Goal: Task Accomplishment & Management: Manage account settings

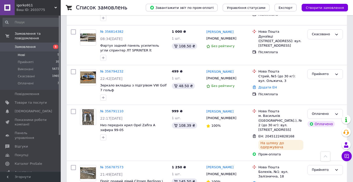
click at [53, 52] on li "Нові 5" at bounding box center [31, 54] width 62 height 7
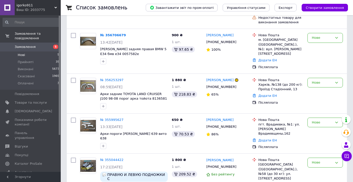
scroll to position [159, 0]
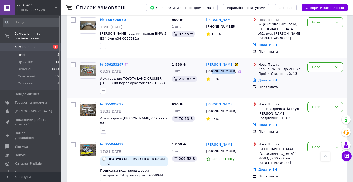
drag, startPoint x: 232, startPoint y: 62, endPoint x: 213, endPoint y: 63, distance: 19.5
click at [213, 68] on div "[PHONE_NUMBER]" at bounding box center [221, 71] width 32 height 7
copy div "0995293150"
click at [322, 64] on div "Нове" at bounding box center [321, 66] width 21 height 5
click at [320, 92] on li "Скасовано" at bounding box center [324, 96] width 35 height 9
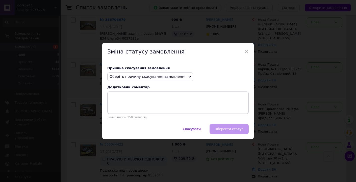
click at [153, 73] on span "Оберіть причину скасування замовлення" at bounding box center [150, 76] width 86 height 9
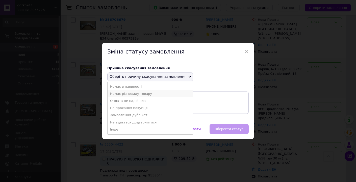
click at [155, 94] on li "Немає різновиду товару" at bounding box center [150, 93] width 85 height 7
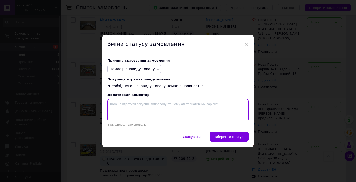
click at [147, 105] on textarea at bounding box center [178, 110] width 142 height 22
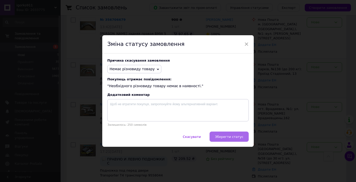
click at [238, 139] on button "Зберегти статус" at bounding box center [229, 136] width 39 height 10
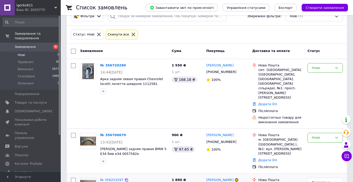
scroll to position [44, 0]
click at [55, 55] on li "Нові 5" at bounding box center [31, 54] width 62 height 7
click at [56, 62] on span "35" at bounding box center [58, 62] width 4 height 5
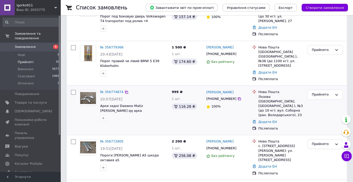
scroll to position [812, 0]
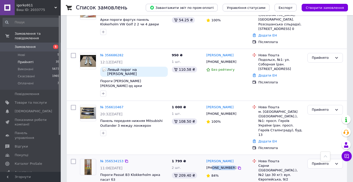
drag, startPoint x: 232, startPoint y: 127, endPoint x: 213, endPoint y: 125, distance: 18.5
click at [213, 164] on div "[PHONE_NUMBER]" at bounding box center [221, 167] width 32 height 7
copy div "0502614508"
click at [322, 159] on div "Прийнято" at bounding box center [324, 164] width 35 height 10
click at [321, 169] on li "Виконано" at bounding box center [324, 173] width 35 height 9
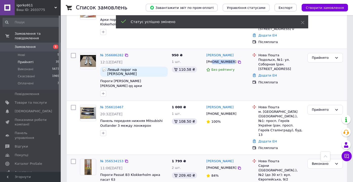
drag, startPoint x: 232, startPoint y: 34, endPoint x: 212, endPoint y: 33, distance: 19.7
click at [212, 58] on div "[PHONE_NUMBER]" at bounding box center [221, 61] width 32 height 7
copy div "0997534694"
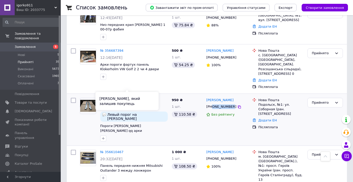
scroll to position [726, 0]
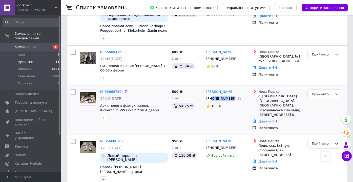
drag, startPoint x: 232, startPoint y: 74, endPoint x: 213, endPoint y: 73, distance: 19.5
click at [213, 95] on div "[PHONE_NUMBER]" at bounding box center [221, 98] width 32 height 7
copy div "0635968746"
click at [328, 92] on div "Прийнято" at bounding box center [321, 94] width 21 height 5
click at [327, 100] on li "Виконано" at bounding box center [324, 104] width 35 height 9
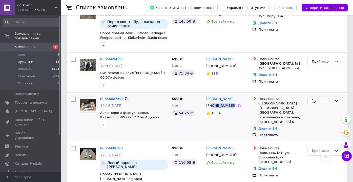
scroll to position [711, 0]
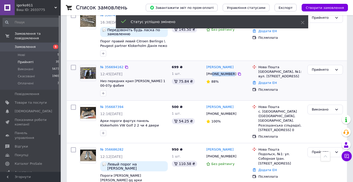
drag, startPoint x: 232, startPoint y: 50, endPoint x: 212, endPoint y: 49, distance: 19.5
click at [212, 71] on div "[PHONE_NUMBER]" at bounding box center [221, 74] width 32 height 7
copy div "0960841035"
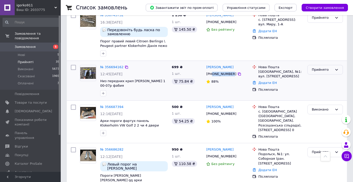
click at [320, 67] on div "Прийнято" at bounding box center [321, 69] width 21 height 5
click at [320, 75] on li "Виконано" at bounding box center [324, 79] width 35 height 9
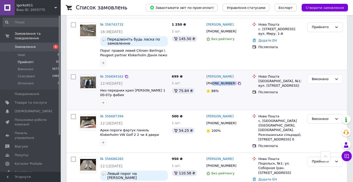
scroll to position [657, 0]
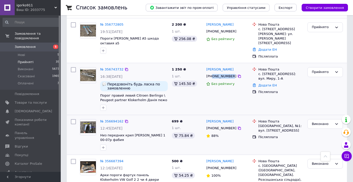
drag, startPoint x: 232, startPoint y: 53, endPoint x: 213, endPoint y: 52, distance: 19.2
click at [213, 73] on div "[PHONE_NUMBER]" at bounding box center [221, 76] width 32 height 7
copy div "0664956753"
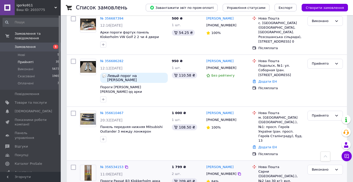
scroll to position [807, 0]
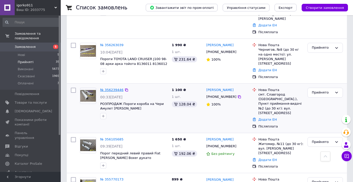
scroll to position [596, 0]
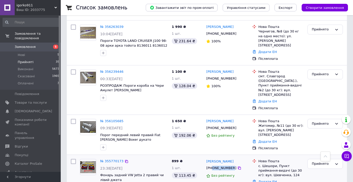
drag, startPoint x: 231, startPoint y: 133, endPoint x: 211, endPoint y: 133, distance: 20.2
click at [212, 164] on div "[PHONE_NUMBER]" at bounding box center [221, 167] width 32 height 7
copy div "0987517009"
drag, startPoint x: 232, startPoint y: 93, endPoint x: 200, endPoint y: 89, distance: 31.5
click at [212, 124] on div "[PHONE_NUMBER]" at bounding box center [221, 127] width 32 height 7
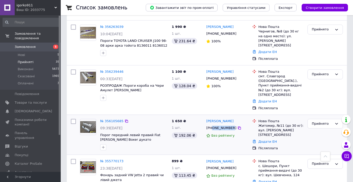
copy div "0675240310"
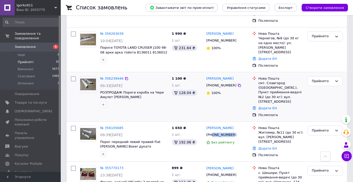
scroll to position [588, 0]
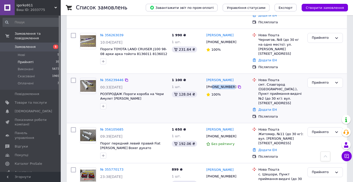
drag, startPoint x: 232, startPoint y: 53, endPoint x: 213, endPoint y: 53, distance: 19.5
click at [213, 83] on div "[PHONE_NUMBER]" at bounding box center [221, 86] width 32 height 7
copy div "0973480536"
click at [322, 80] on div "Прийнято" at bounding box center [321, 82] width 21 height 5
click at [322, 88] on li "Виконано" at bounding box center [324, 92] width 35 height 9
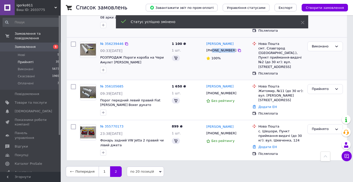
scroll to position [405, 0]
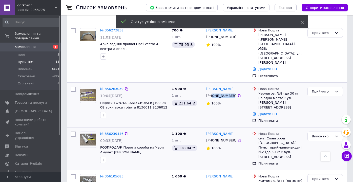
drag, startPoint x: 231, startPoint y: 67, endPoint x: 212, endPoint y: 67, distance: 18.7
click at [212, 92] on div "[PHONE_NUMBER]" at bounding box center [221, 95] width 32 height 7
copy div "0502077100"
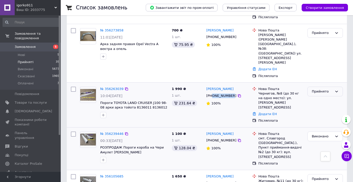
click at [322, 89] on div "Прийнято" at bounding box center [321, 91] width 21 height 5
click at [324, 97] on li "Виконано" at bounding box center [324, 101] width 35 height 9
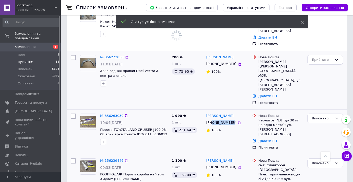
scroll to position [368, 0]
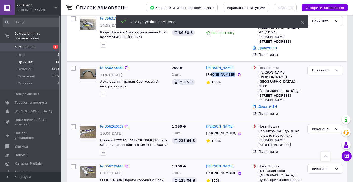
drag, startPoint x: 231, startPoint y: 60, endPoint x: 213, endPoint y: 59, distance: 17.7
click at [213, 71] on div "[PHONE_NUMBER]" at bounding box center [221, 74] width 32 height 7
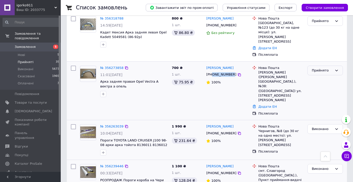
click at [332, 68] on div "Прийнято" at bounding box center [321, 70] width 21 height 5
click at [328, 76] on li "Виконано" at bounding box center [324, 80] width 35 height 9
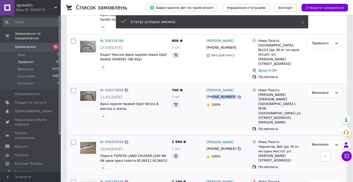
scroll to position [337, 0]
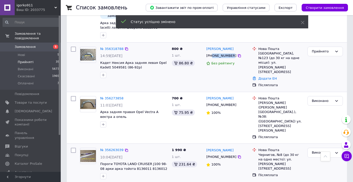
drag, startPoint x: 231, startPoint y: 50, endPoint x: 202, endPoint y: 49, distance: 29.1
click at [212, 52] on div "[PHONE_NUMBER]" at bounding box center [221, 55] width 32 height 7
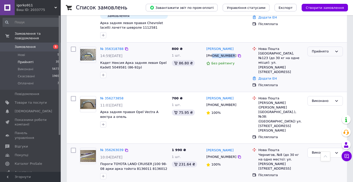
click at [332, 47] on div "Прийнято" at bounding box center [324, 52] width 35 height 10
click at [331, 57] on li "Виконано" at bounding box center [324, 61] width 35 height 9
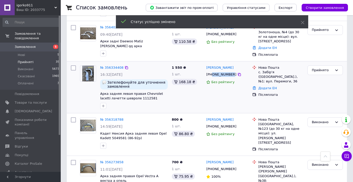
drag, startPoint x: 231, startPoint y: 68, endPoint x: 212, endPoint y: 68, distance: 19.5
click at [212, 71] on div "[PHONE_NUMBER]" at bounding box center [221, 74] width 32 height 7
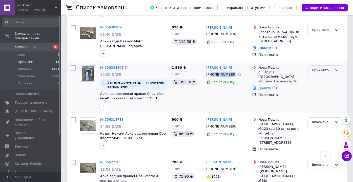
click at [334, 68] on icon at bounding box center [336, 70] width 4 height 4
click at [332, 76] on li "Виконано" at bounding box center [324, 80] width 35 height 9
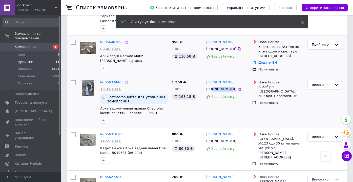
scroll to position [250, 0]
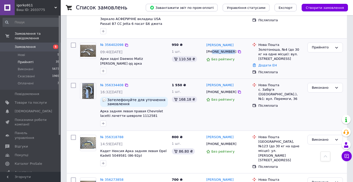
drag, startPoint x: 233, startPoint y: 45, endPoint x: 213, endPoint y: 45, distance: 19.7
click at [213, 48] on div "[PHONE_NUMBER]" at bounding box center [221, 51] width 32 height 7
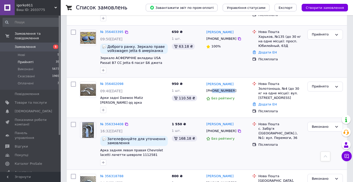
scroll to position [210, 0]
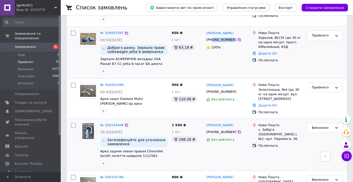
drag, startPoint x: 230, startPoint y: 34, endPoint x: 212, endPoint y: 34, distance: 18.5
click at [212, 36] on div "[PHONE_NUMBER]" at bounding box center [221, 39] width 32 height 7
click at [323, 33] on div "Прийнято" at bounding box center [321, 35] width 21 height 5
click at [319, 41] on li "Виконано" at bounding box center [324, 45] width 35 height 9
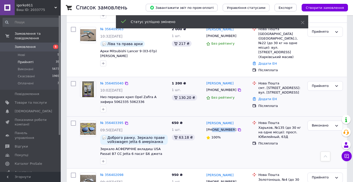
scroll to position [120, 0]
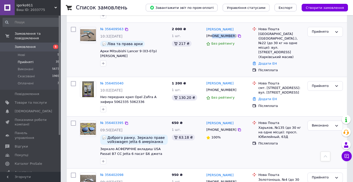
drag, startPoint x: 231, startPoint y: 36, endPoint x: 180, endPoint y: 30, distance: 51.5
click at [212, 37] on div "[PHONE_NUMBER]" at bounding box center [221, 36] width 32 height 7
click at [329, 29] on div "Прийнято" at bounding box center [321, 31] width 21 height 5
click at [327, 42] on li "Виконано" at bounding box center [324, 42] width 35 height 9
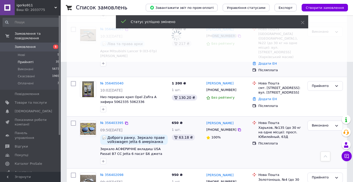
scroll to position [41, 0]
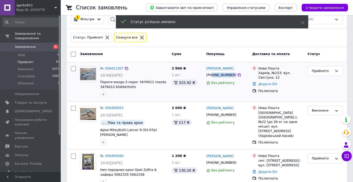
drag, startPoint x: 233, startPoint y: 75, endPoint x: 212, endPoint y: 75, distance: 21.2
click at [212, 75] on div "[PHONE_NUMBER]" at bounding box center [221, 75] width 32 height 7
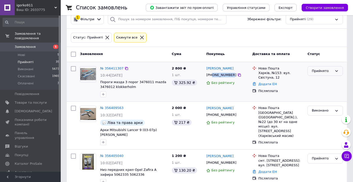
click at [326, 70] on div "Прийнято" at bounding box center [321, 70] width 21 height 5
click at [324, 79] on li "Виконано" at bounding box center [324, 81] width 35 height 9
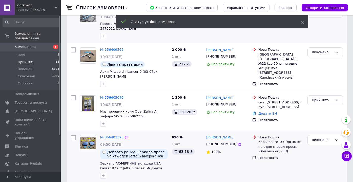
scroll to position [333, 0]
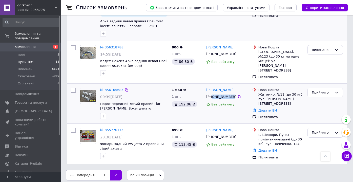
drag, startPoint x: 231, startPoint y: 94, endPoint x: 212, endPoint y: 96, distance: 19.3
click at [212, 96] on div "[PHONE_NUMBER]" at bounding box center [221, 96] width 32 height 7
click at [113, 88] on link "№ 356105685" at bounding box center [111, 90] width 23 height 4
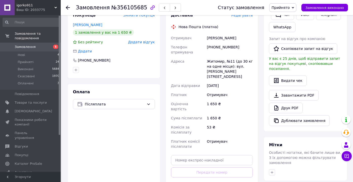
scroll to position [124, 0]
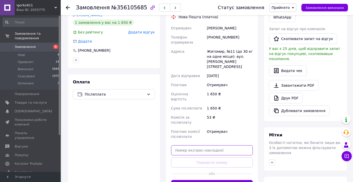
click at [203, 145] on input "text" at bounding box center [212, 150] width 82 height 10
paste input "20451221466836"
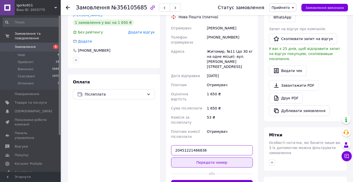
type input "20451221466836"
click at [216, 157] on button "Передати номер" at bounding box center [212, 162] width 82 height 10
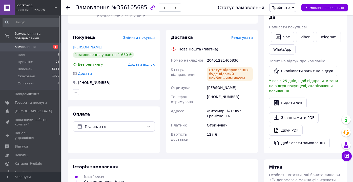
scroll to position [42, 0]
